Goal: Submit feedback/report problem: Submit feedback/report problem

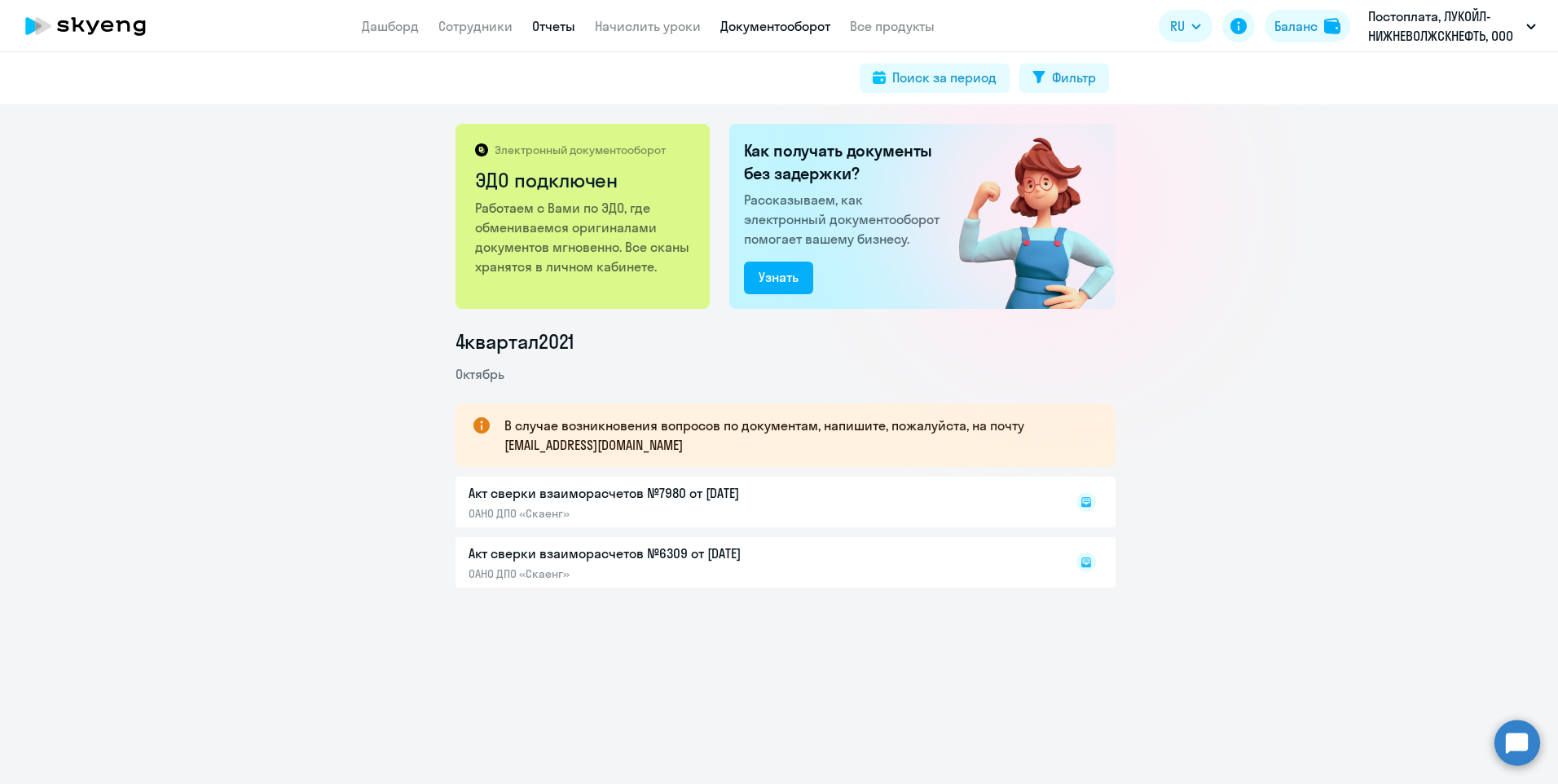
click at [546, 31] on link "Отчеты" at bounding box center [554, 25] width 43 height 16
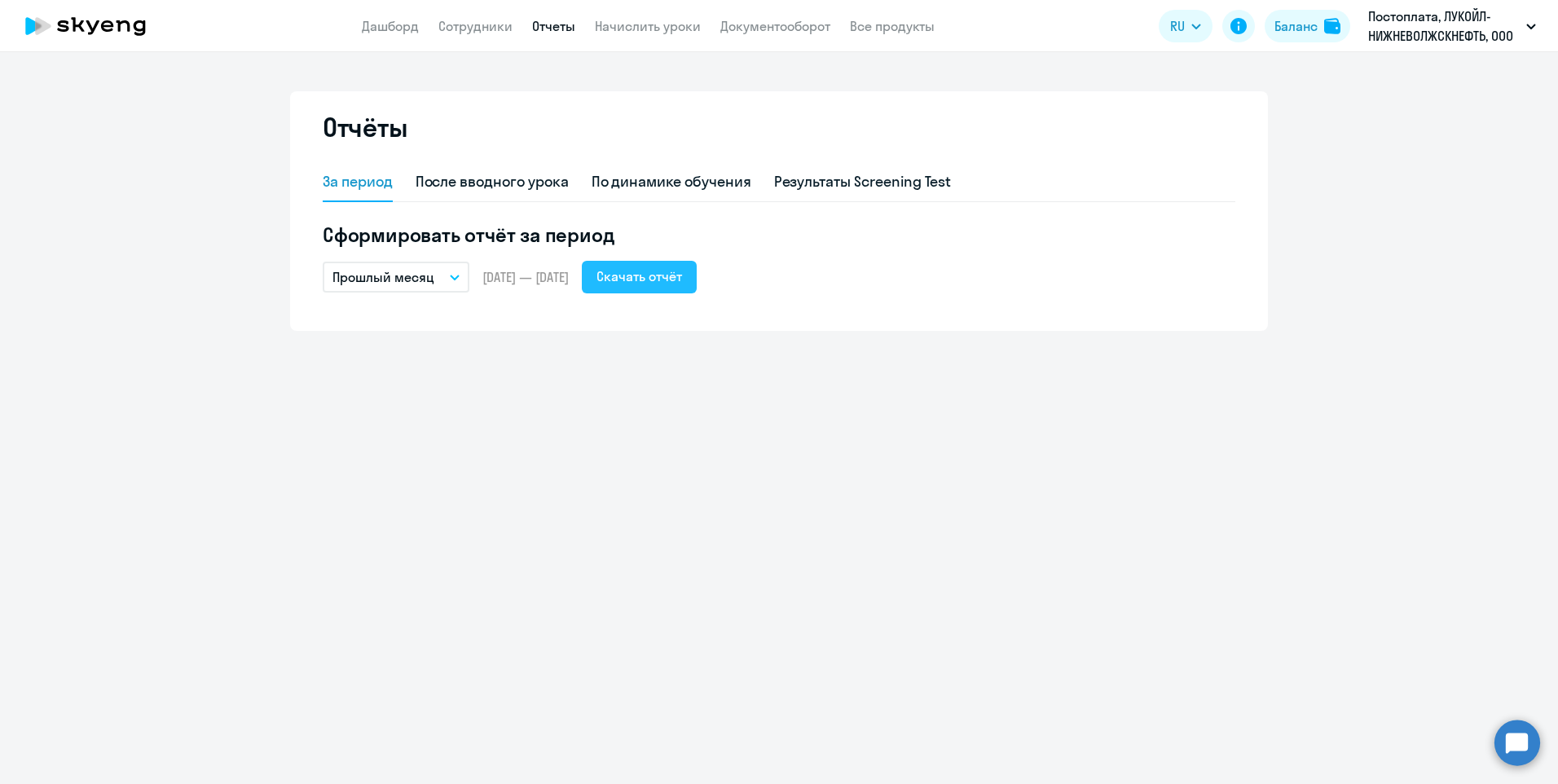
click at [682, 280] on div "Скачать отчёт" at bounding box center [639, 276] width 85 height 20
click at [1525, 744] on circle at bounding box center [1517, 742] width 46 height 46
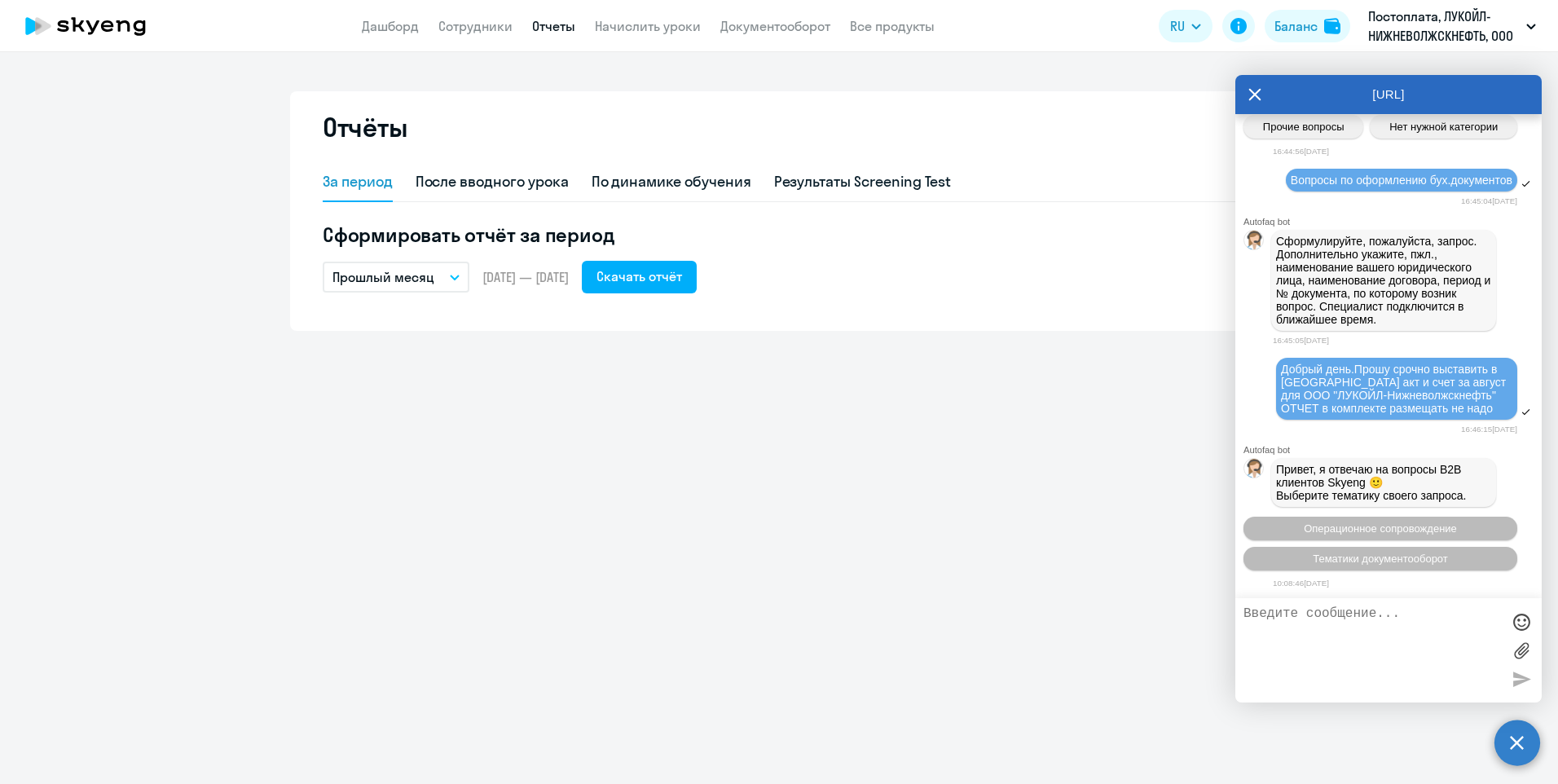
scroll to position [18858, 0]
click at [1380, 560] on span "Тематики документооборот" at bounding box center [1381, 558] width 135 height 12
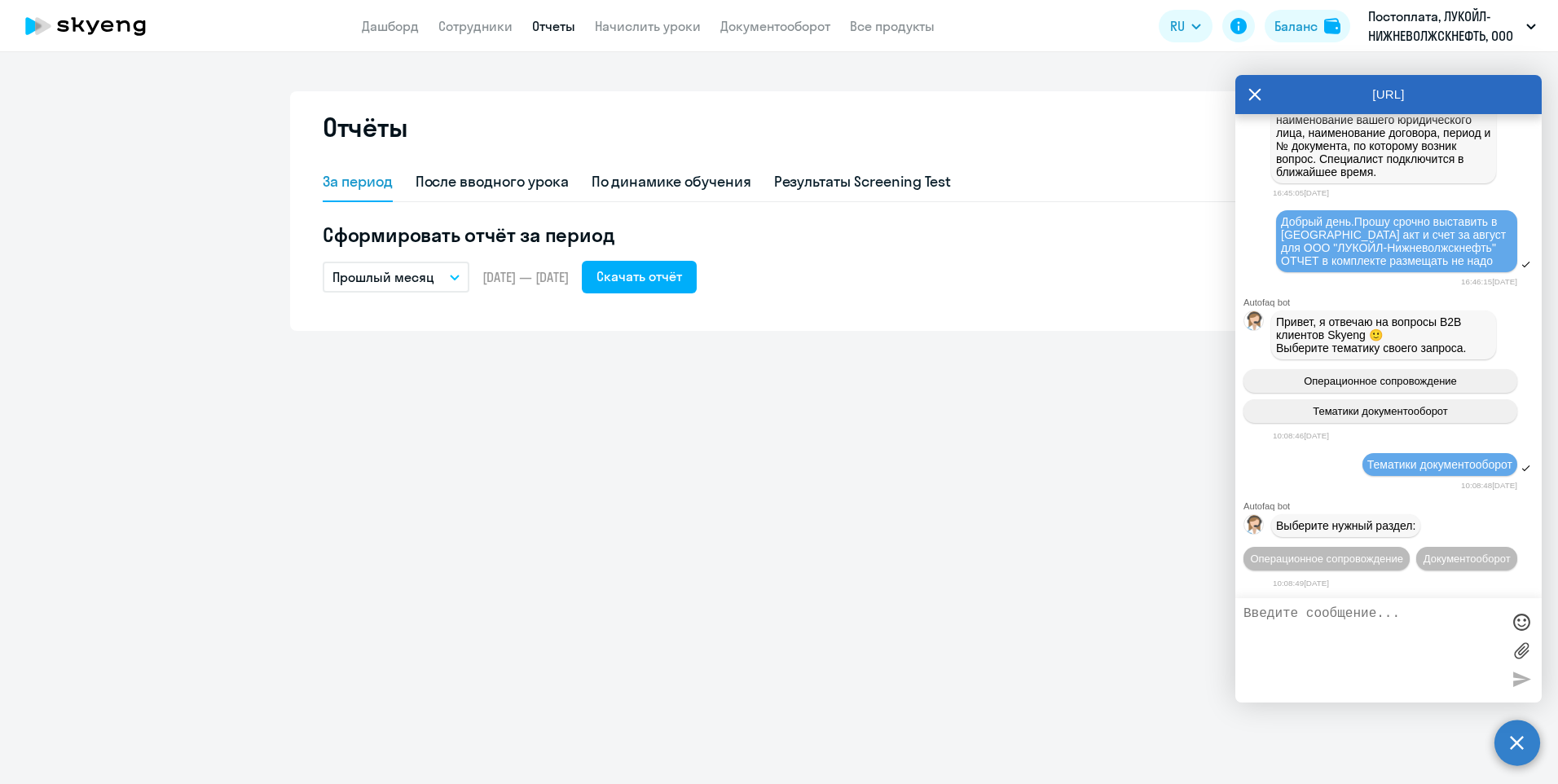
scroll to position [19036, 0]
click at [1424, 558] on span "Документооборот" at bounding box center [1467, 558] width 87 height 12
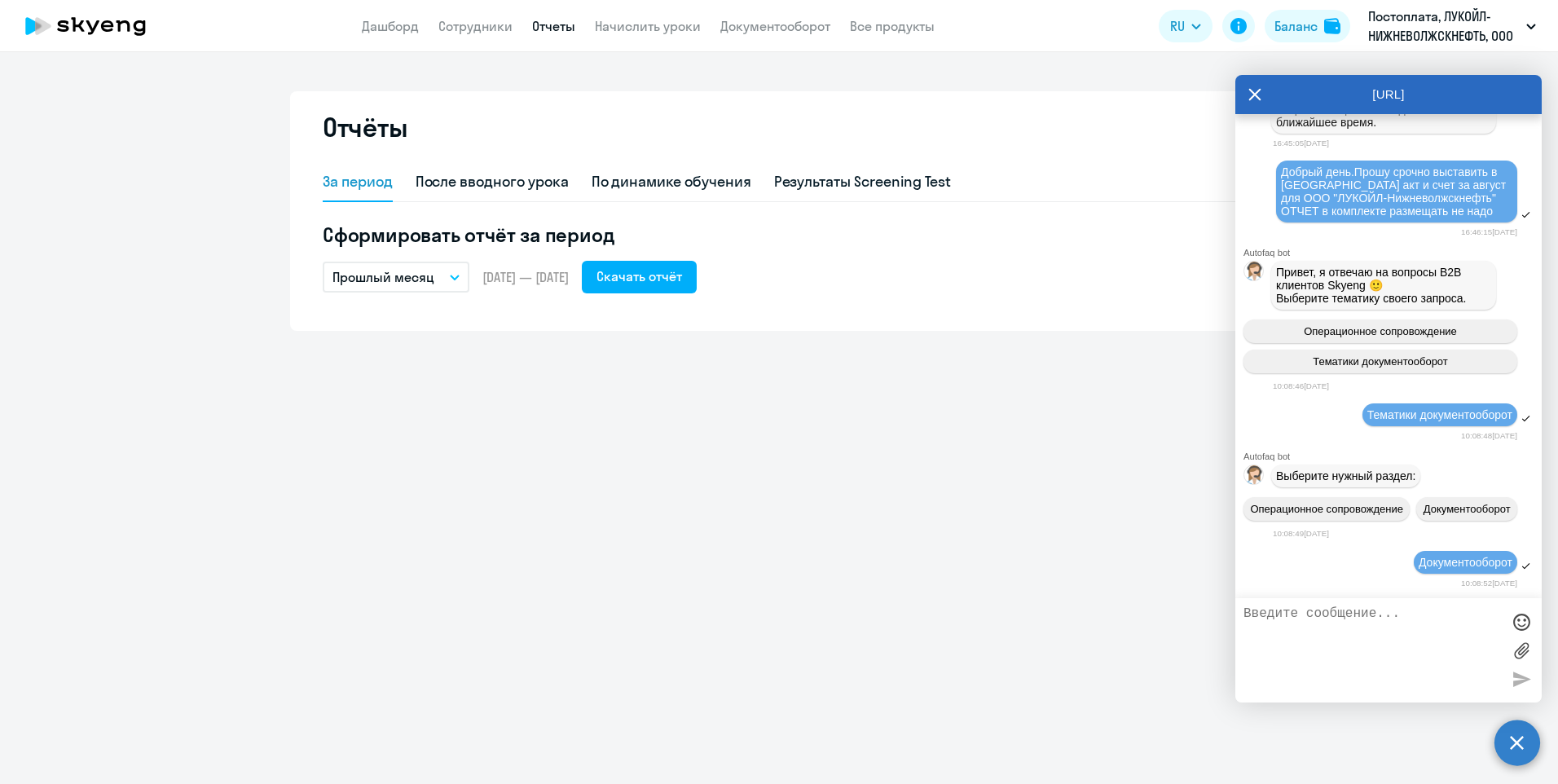
scroll to position [19304, 0]
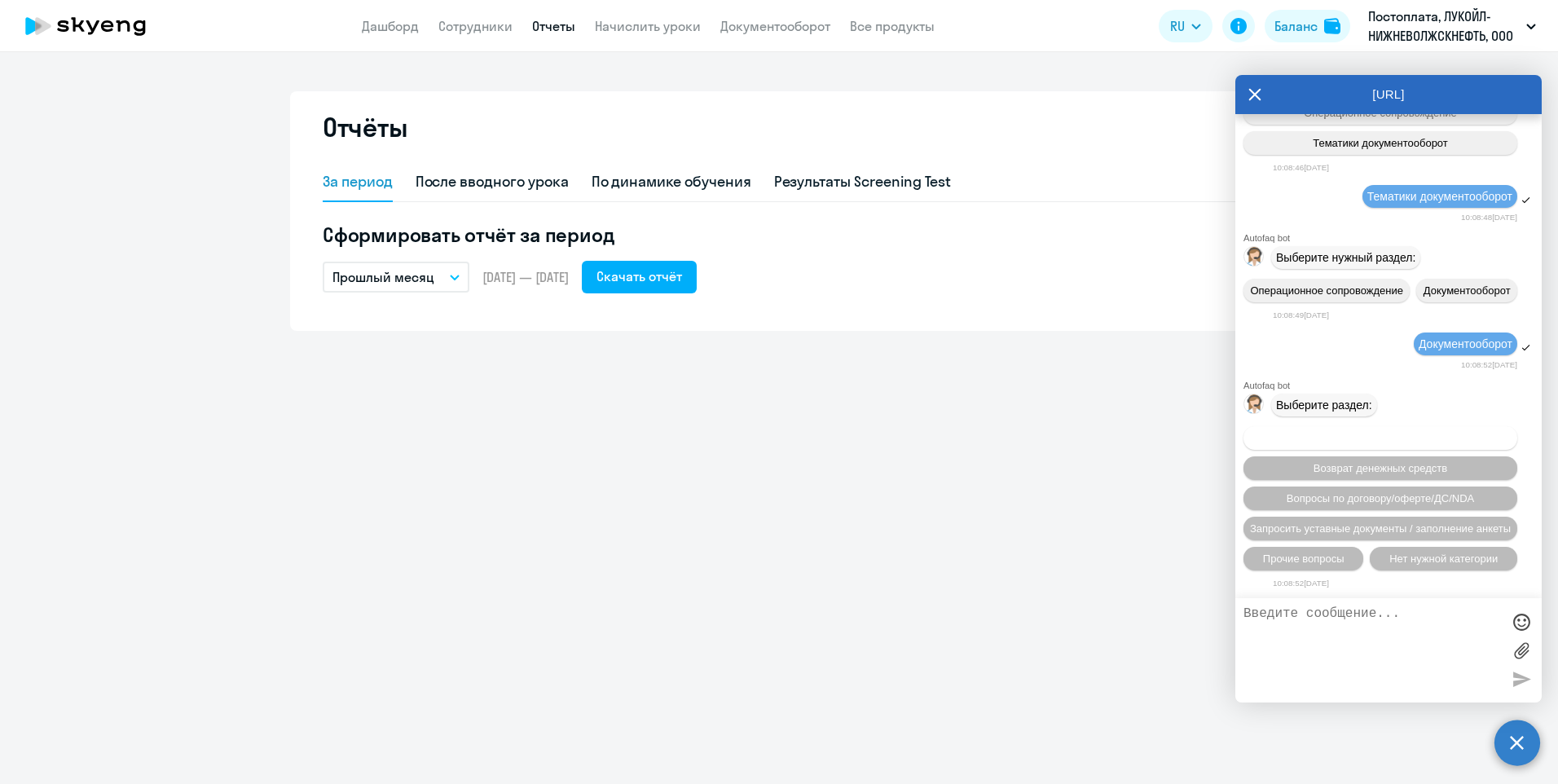
click at [1360, 440] on span "Вопросы по оформлению бух.документов" at bounding box center [1381, 438] width 207 height 12
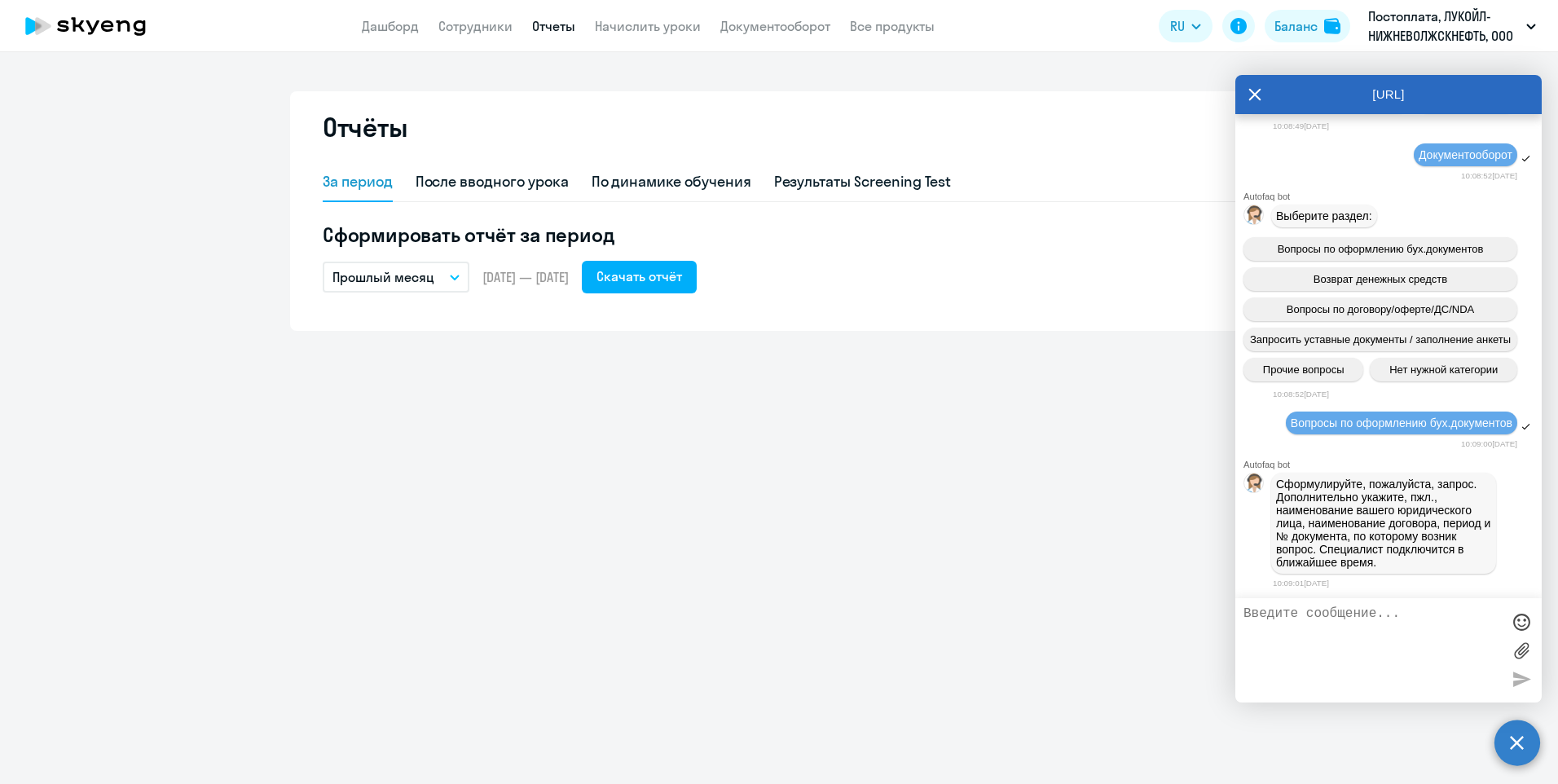
scroll to position [19506, 0]
click at [1274, 616] on textarea at bounding box center [1372, 651] width 257 height 88
type textarea "ОЧЕНЬ СРОЧНО . до сих пор не выставлены акты в ЭДО для ЛУКОЙЛ-Нижневолжскнефть."
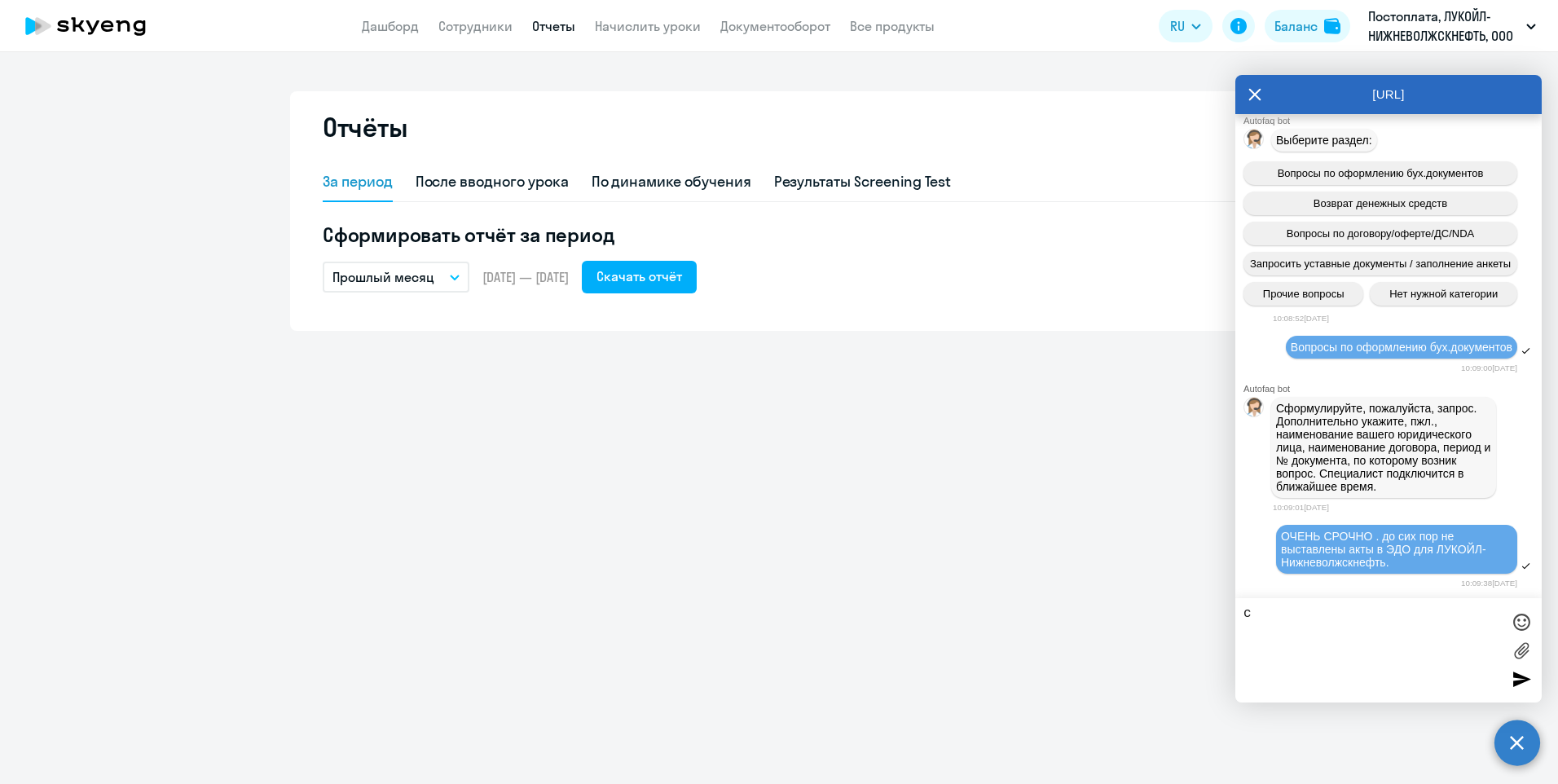
type textarea "с"
click at [1371, 642] on textarea "прошу максимально быстро выствить акт+ счет за сентябрь. отчет в комплектн разм…" at bounding box center [1372, 651] width 257 height 88
drag, startPoint x: 1283, startPoint y: 629, endPoint x: 1295, endPoint y: 671, distance: 43.7
click at [1295, 671] on textarea "прошу максимально быстро выствить акт+ счет за сентябрь. отчет в комплекте разм…" at bounding box center [1372, 651] width 257 height 88
click at [1473, 652] on textarea "прошу максимально быстро выставить акт+ счет за сентябрь. отчет в комплекте раз…" at bounding box center [1372, 651] width 257 height 88
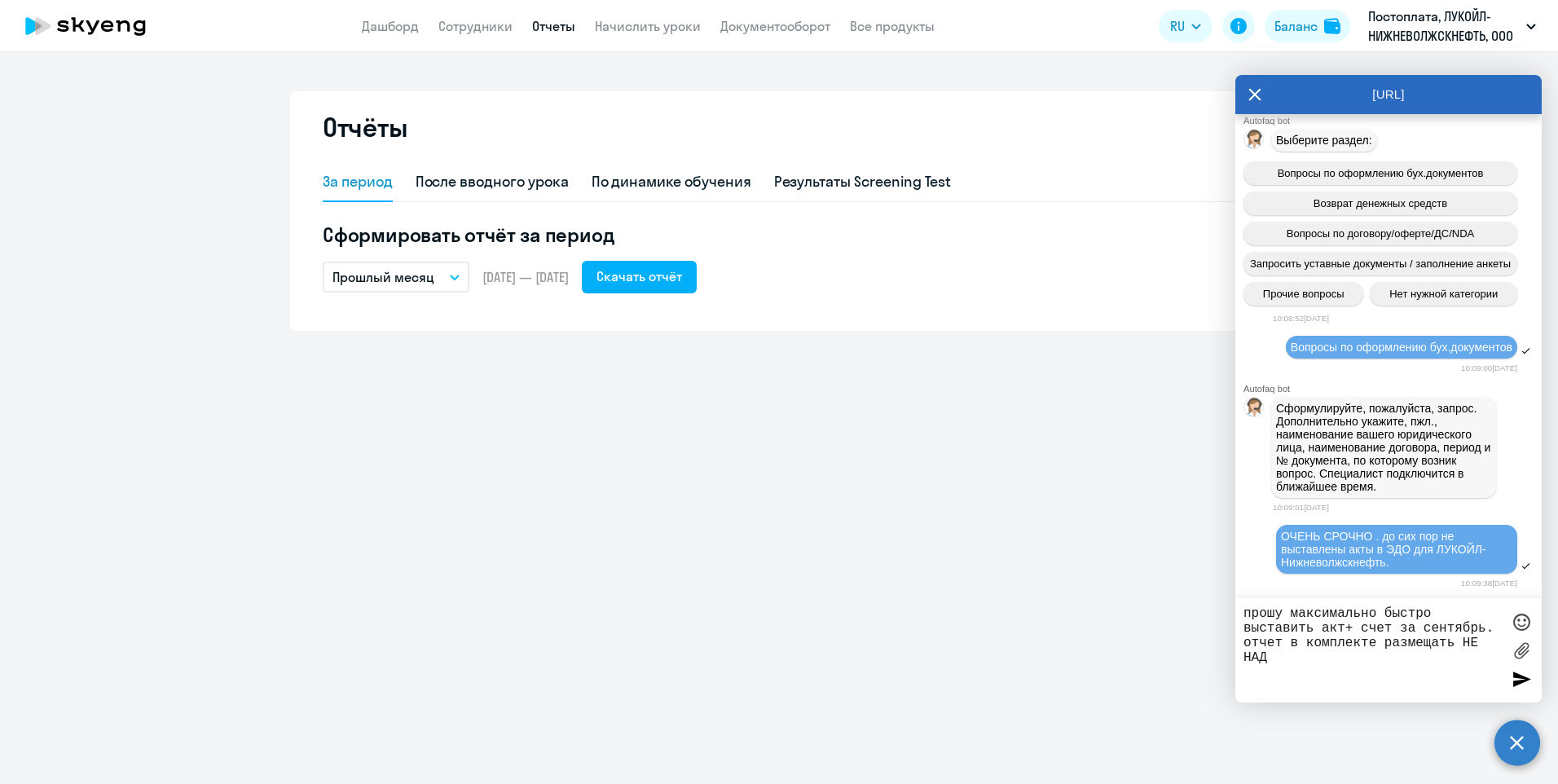
type textarea "прошу максимально быстро выставить акт+ счет за сентябрь. отчет в комплекте раз…"
